Goal: Navigation & Orientation: Go to known website

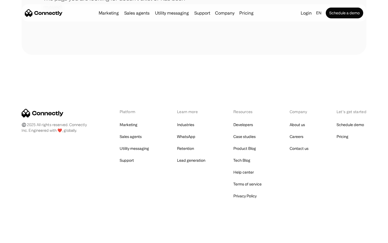
scroll to position [98, 0]
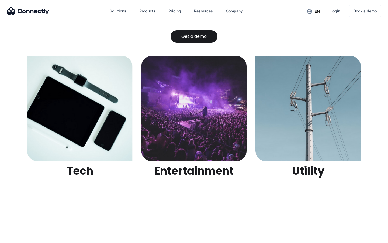
scroll to position [1702, 0]
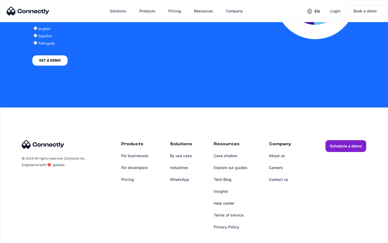
scroll to position [1102, 0]
